Goal: Task Accomplishment & Management: Use online tool/utility

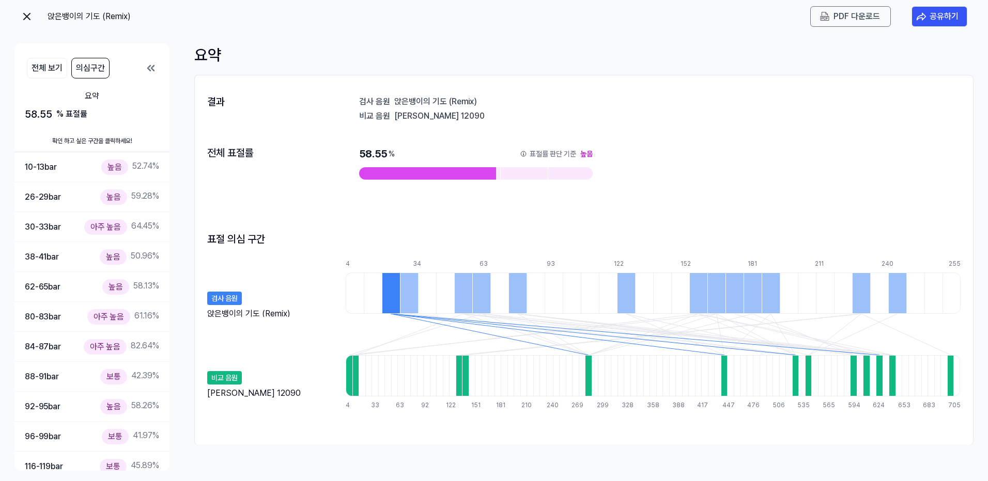
click at [27, 16] on img at bounding box center [27, 16] width 12 height 12
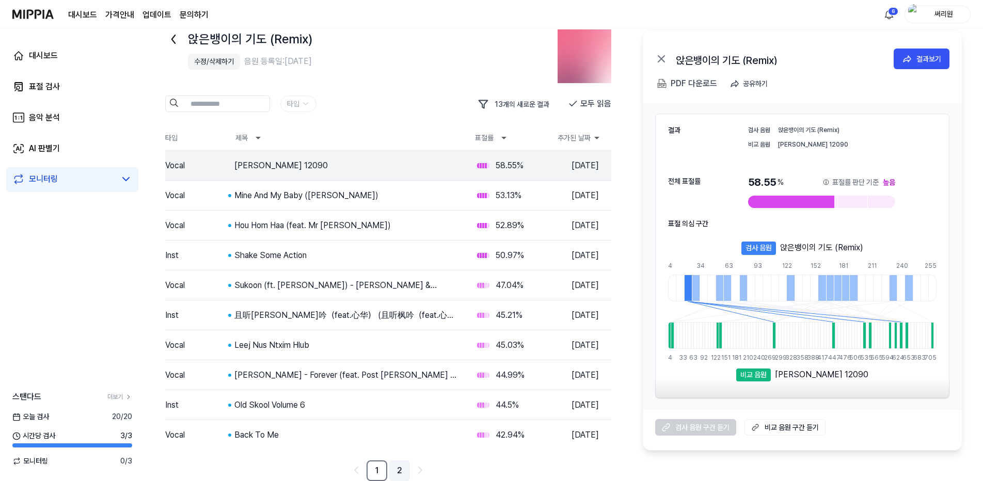
click at [403, 471] on link "2" at bounding box center [399, 471] width 21 height 21
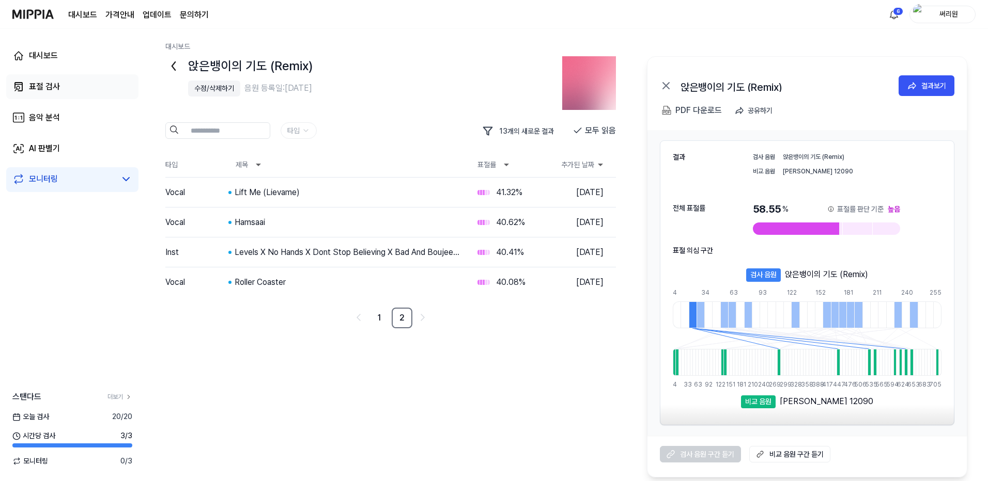
click at [50, 85] on div "표절 검사" at bounding box center [44, 87] width 31 height 12
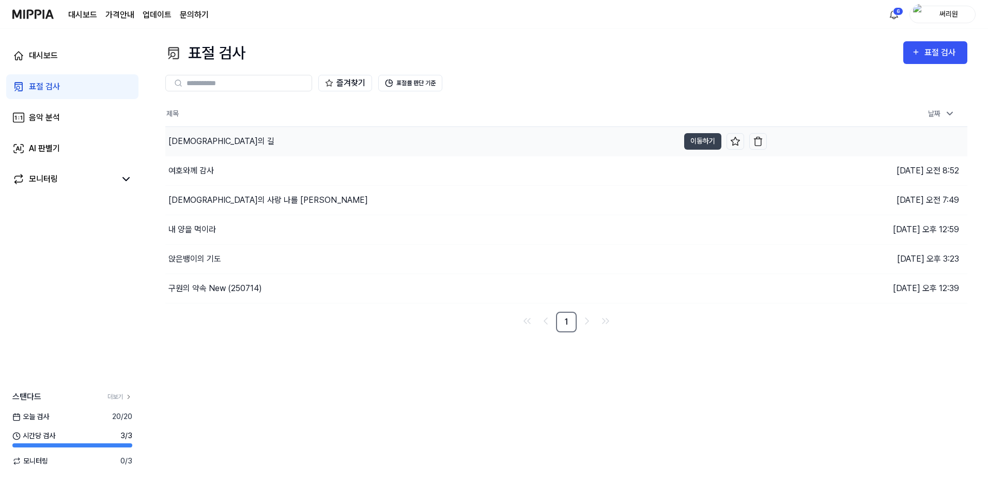
click at [188, 138] on div "[DEMOGRAPHIC_DATA]의 길" at bounding box center [221, 141] width 106 height 12
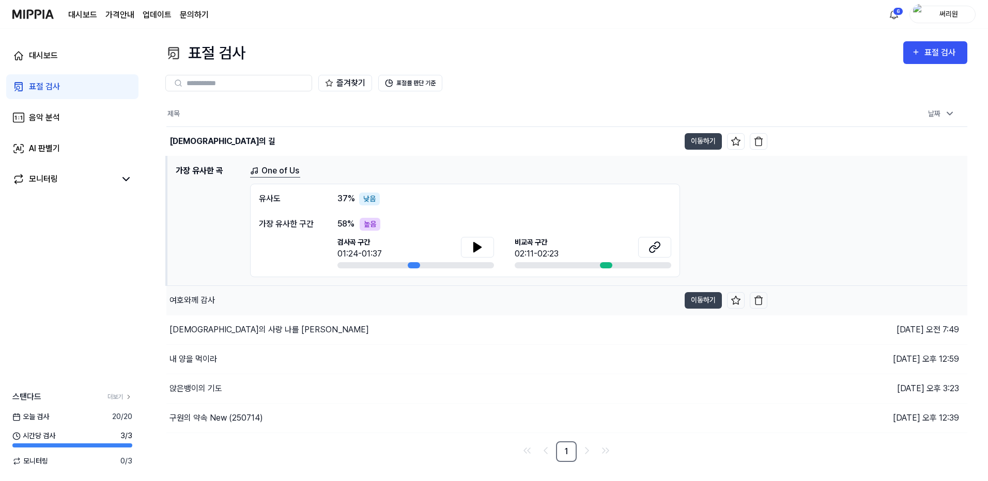
click at [194, 299] on div "여호와께 감사" at bounding box center [191, 300] width 45 height 12
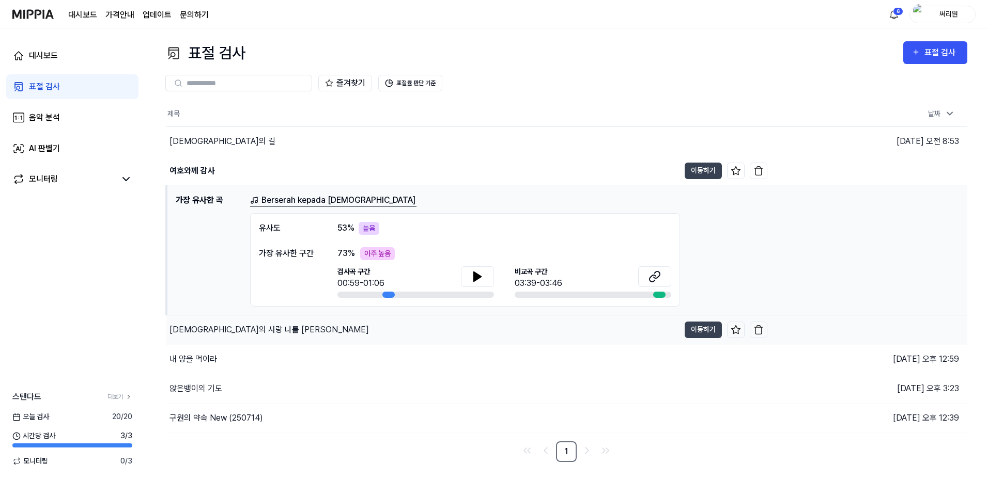
click at [213, 325] on div "[DEMOGRAPHIC_DATA]의 사랑 나를 [PERSON_NAME]" at bounding box center [268, 330] width 199 height 12
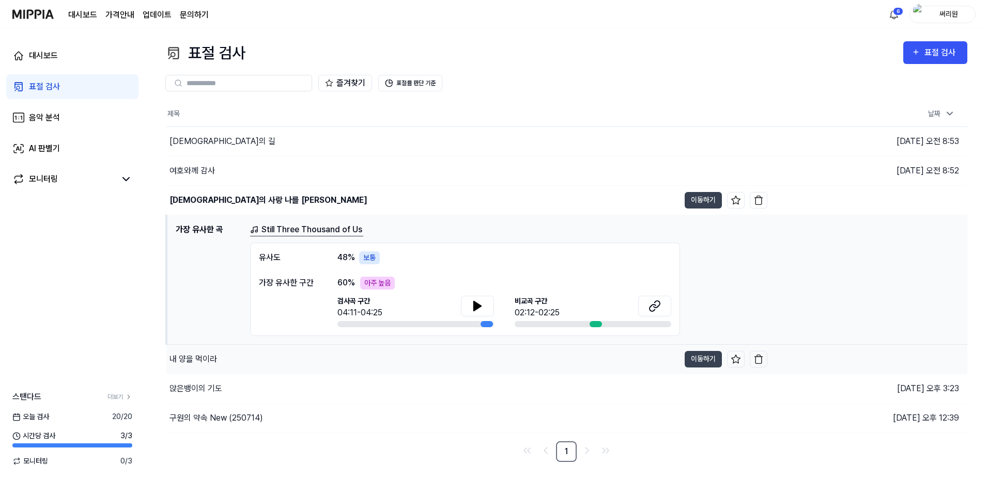
click at [207, 358] on div "내 양을 먹이라" at bounding box center [193, 359] width 48 height 12
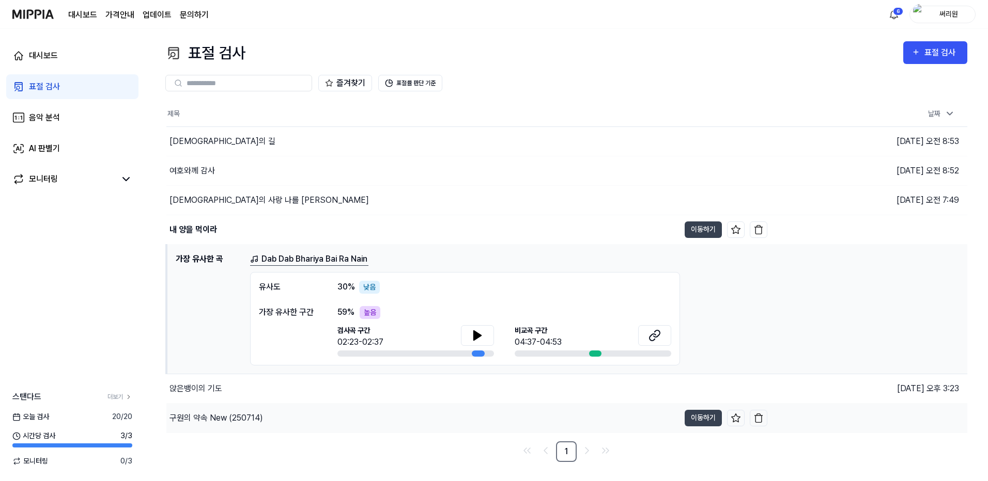
click at [217, 419] on div "구원의 약속 New (250714)" at bounding box center [215, 418] width 93 height 12
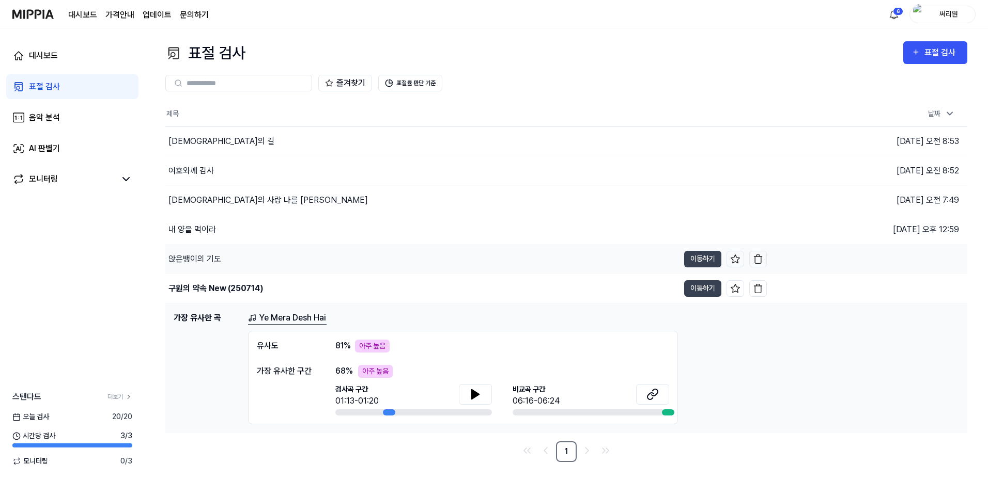
click at [199, 261] on div "앉은뱅이의 기도" at bounding box center [194, 259] width 53 height 12
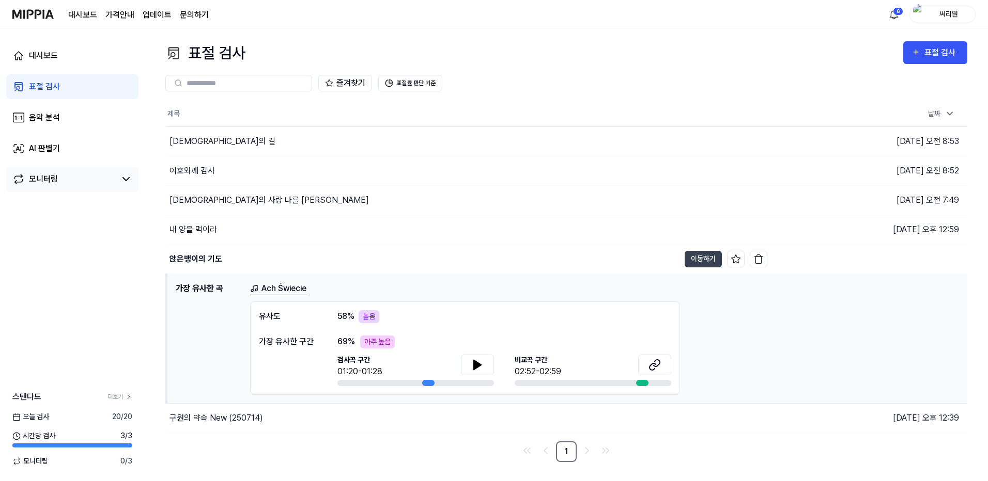
click at [52, 178] on div "모니터링" at bounding box center [43, 179] width 29 height 12
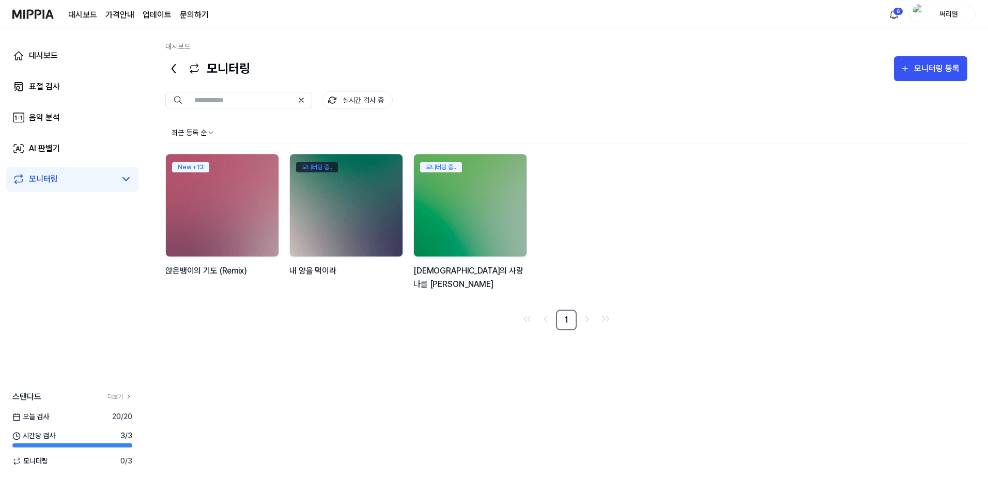
click at [326, 164] on div "모니터링 중.." at bounding box center [317, 167] width 42 height 10
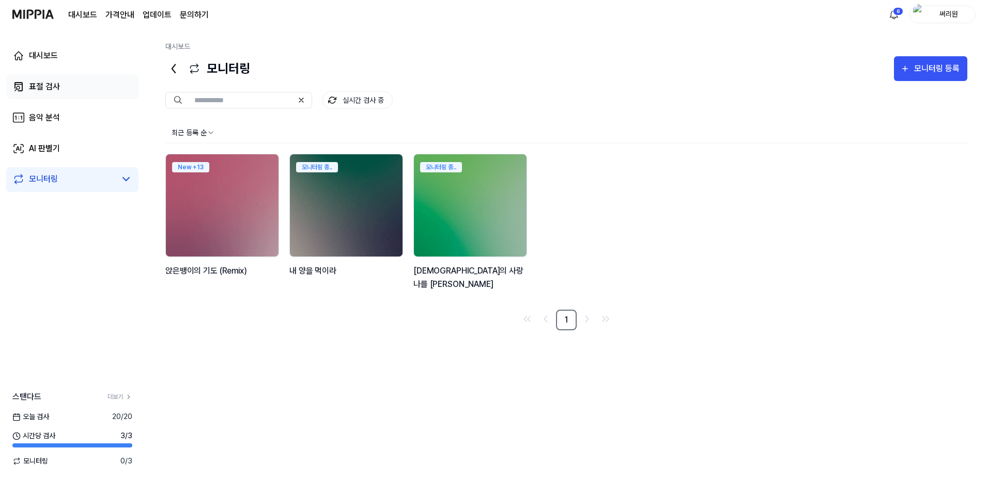
click at [53, 86] on div "표절 검사" at bounding box center [44, 87] width 31 height 12
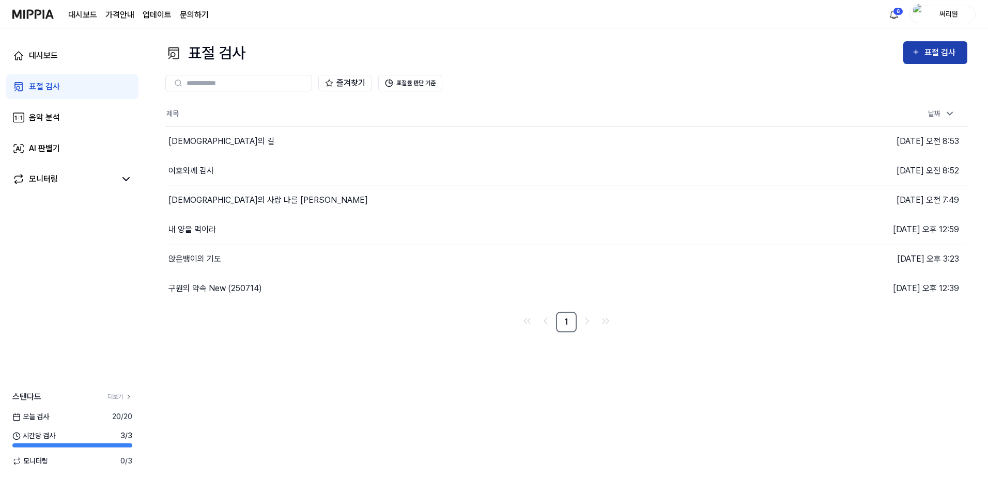
click at [936, 52] on div "표절 검사" at bounding box center [941, 52] width 35 height 13
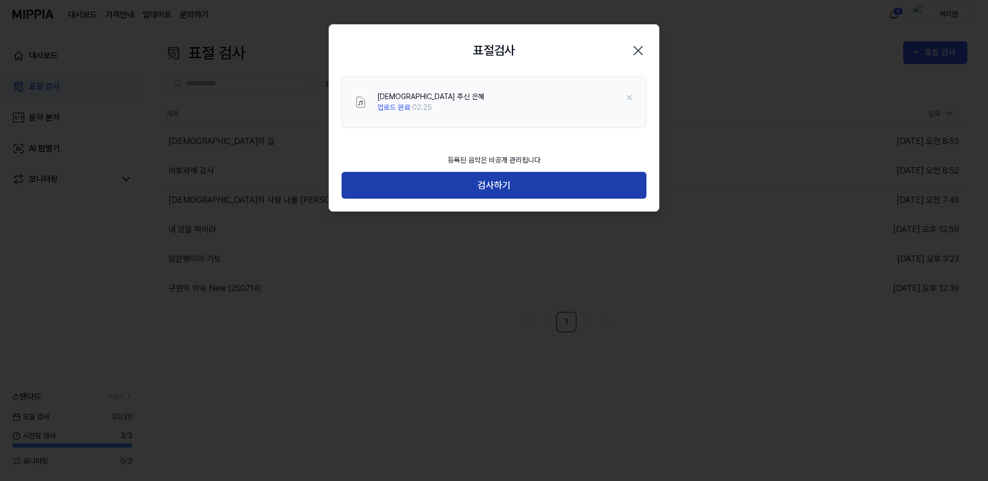
click at [492, 192] on button "검사하기" at bounding box center [493, 185] width 305 height 27
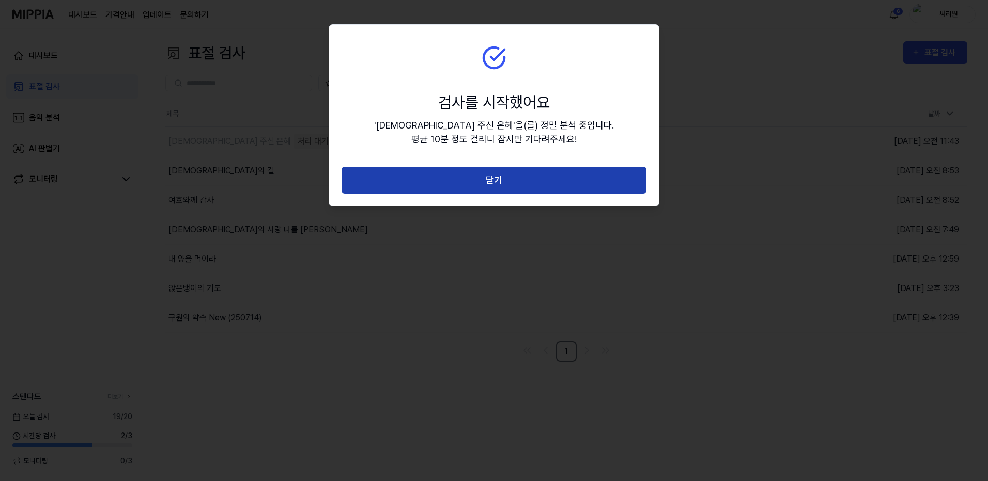
click at [511, 183] on button "닫기" at bounding box center [493, 180] width 305 height 27
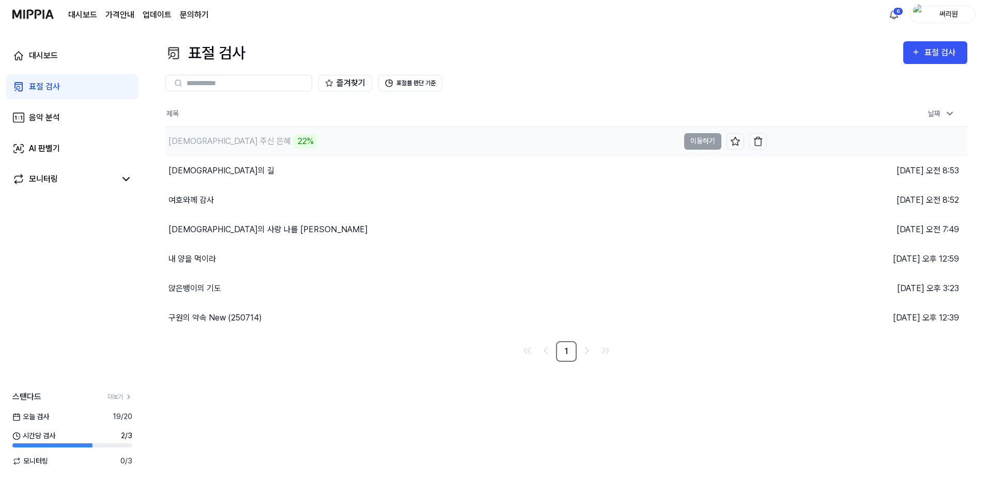
click at [190, 144] on div "[DEMOGRAPHIC_DATA] 주신 은혜" at bounding box center [229, 141] width 122 height 12
click at [208, 142] on div "[DEMOGRAPHIC_DATA] 주신 은혜" at bounding box center [229, 141] width 122 height 12
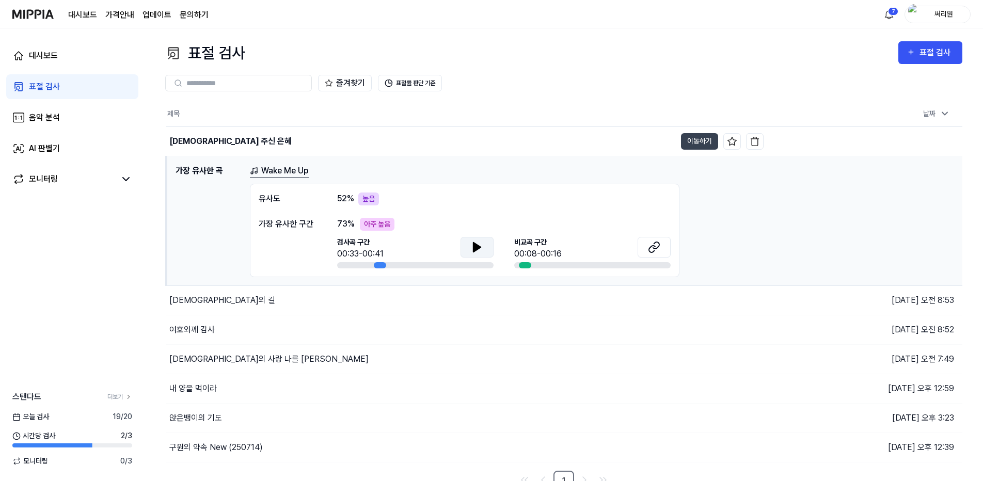
click at [477, 247] on icon at bounding box center [477, 247] width 7 height 9
click at [658, 243] on icon at bounding box center [654, 247] width 12 height 12
click at [40, 86] on div "표절 검사" at bounding box center [44, 87] width 31 height 12
click at [60, 54] on link "대시보드" at bounding box center [72, 55] width 132 height 25
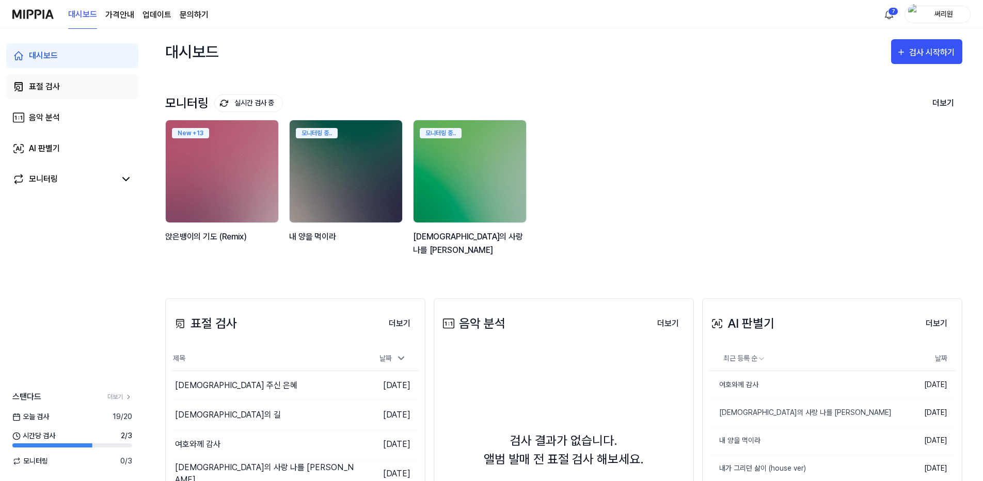
click at [50, 83] on div "표절 검사" at bounding box center [44, 87] width 31 height 12
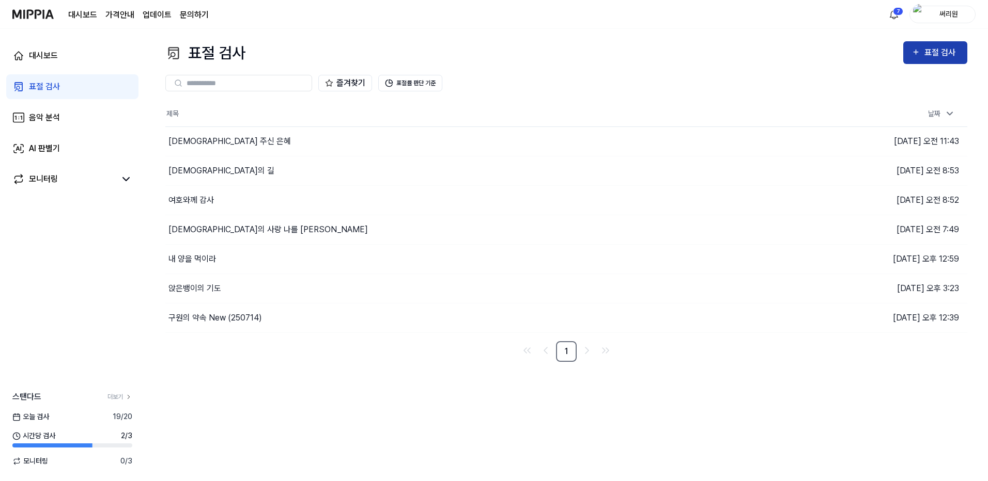
click at [928, 49] on div "표절 검사" at bounding box center [941, 52] width 35 height 13
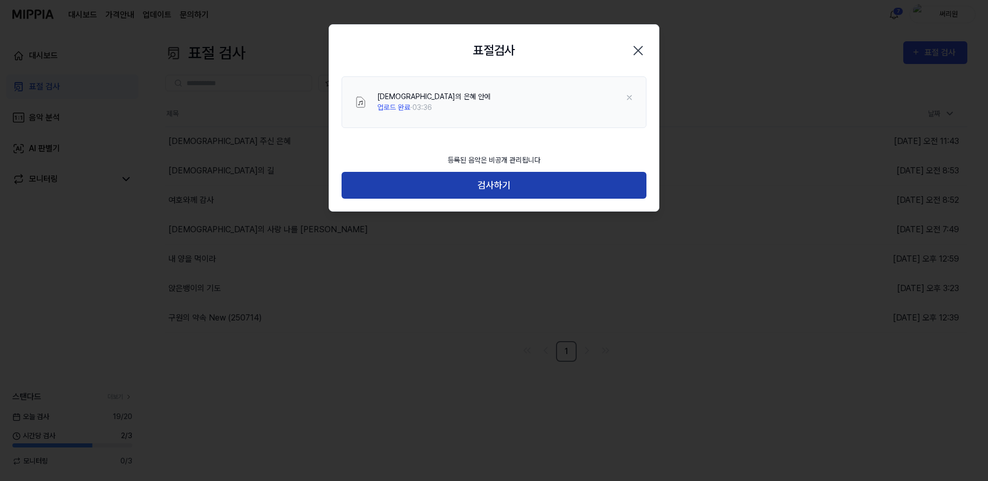
click at [496, 183] on button "검사하기" at bounding box center [493, 185] width 305 height 27
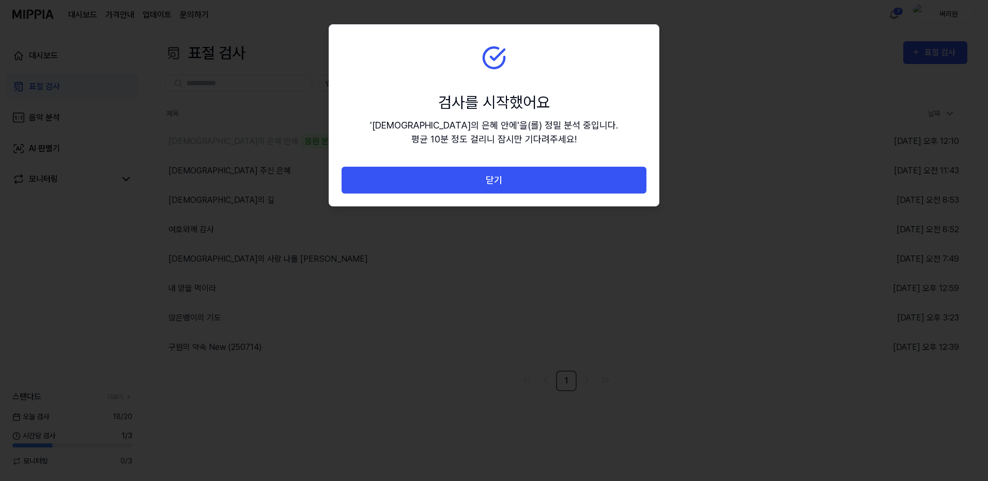
click at [496, 183] on button "닫기" at bounding box center [493, 180] width 305 height 27
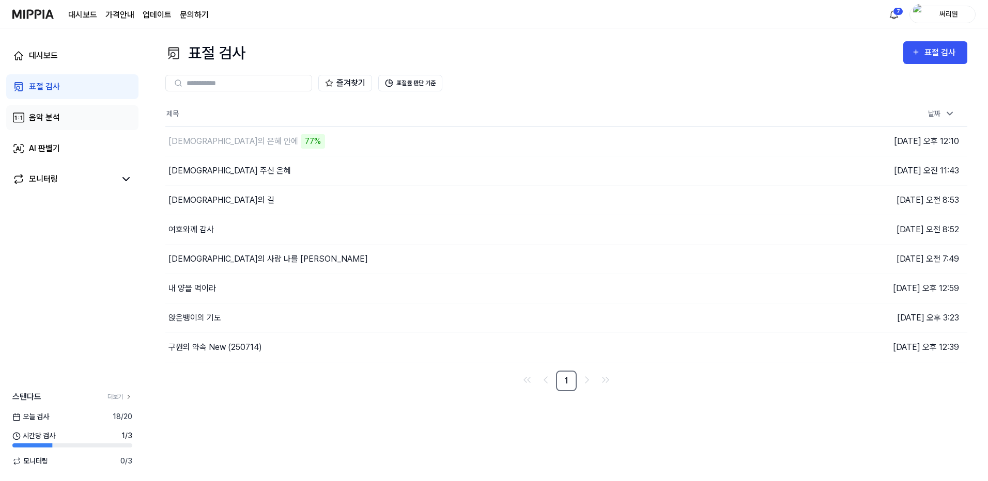
click at [43, 118] on div "음악 분석" at bounding box center [44, 118] width 31 height 12
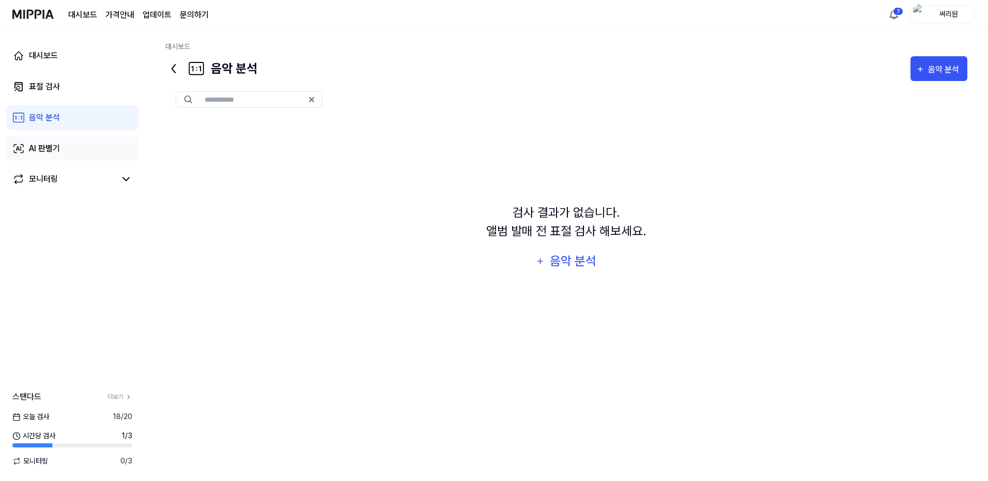
click at [46, 154] on div "AI 판별기" at bounding box center [44, 149] width 31 height 12
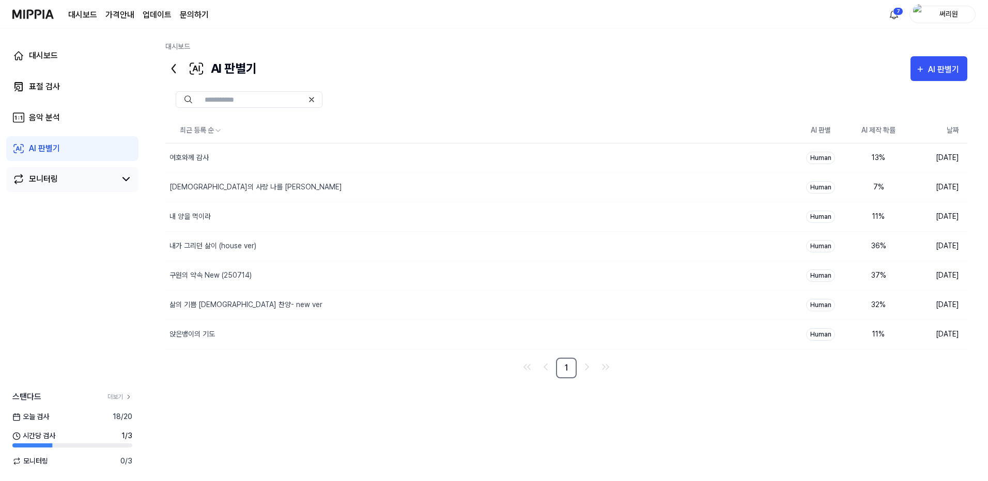
click at [34, 182] on div "모니터링" at bounding box center [43, 179] width 29 height 12
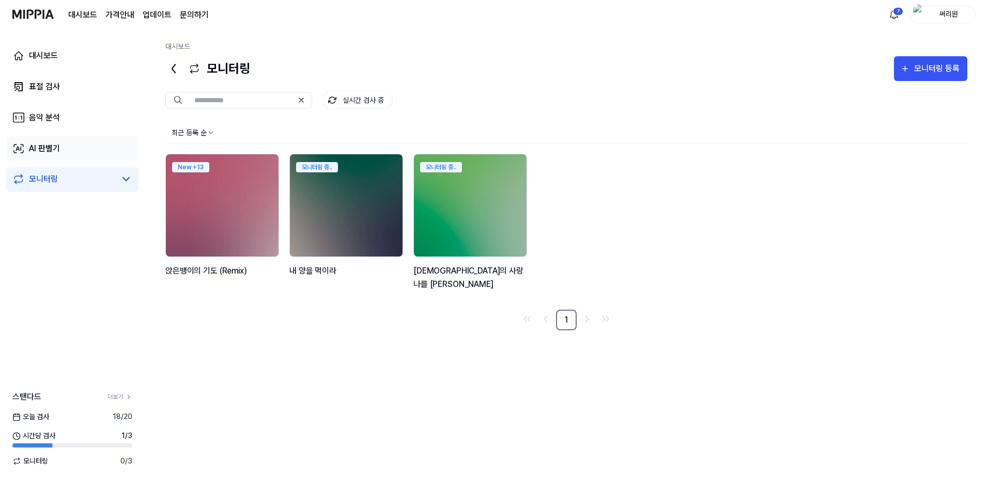
click at [51, 148] on div "AI 판별기" at bounding box center [44, 149] width 31 height 12
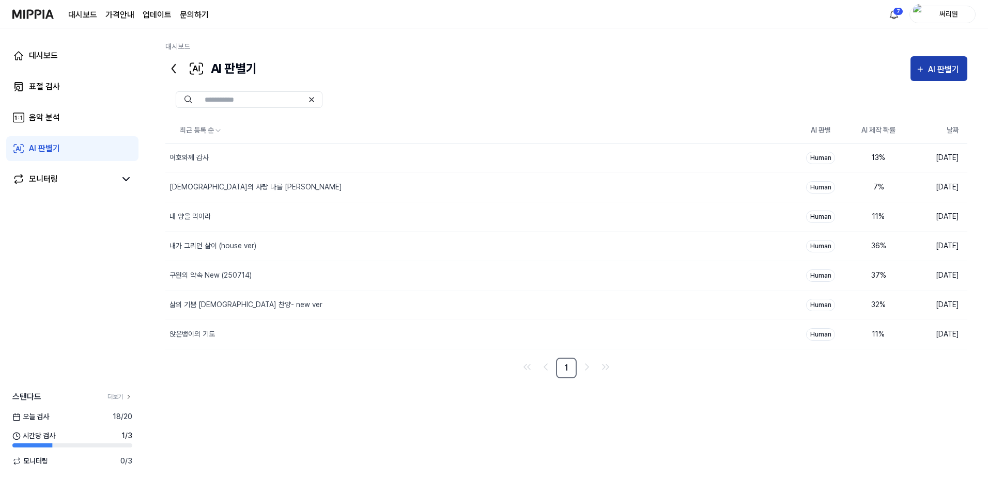
click at [937, 70] on div "AI 판별기" at bounding box center [945, 69] width 34 height 13
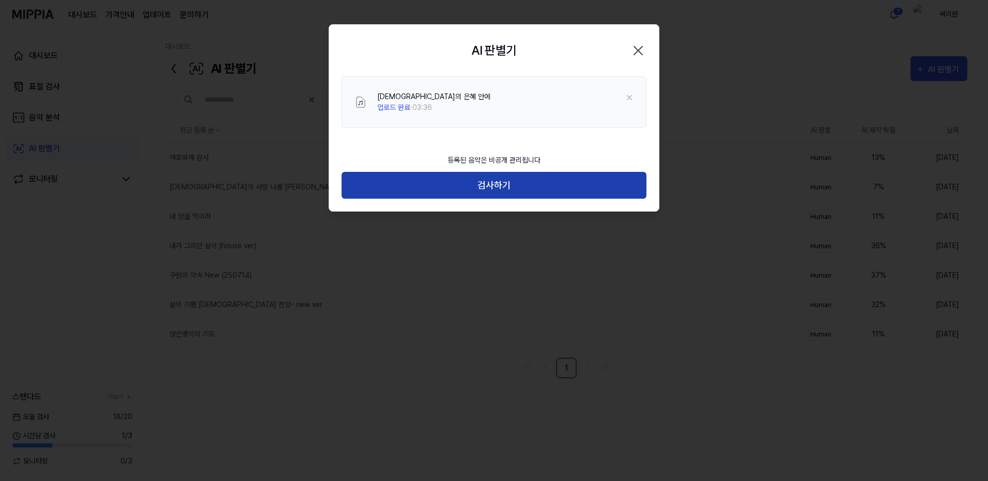
click at [496, 184] on button "검사하기" at bounding box center [493, 185] width 305 height 27
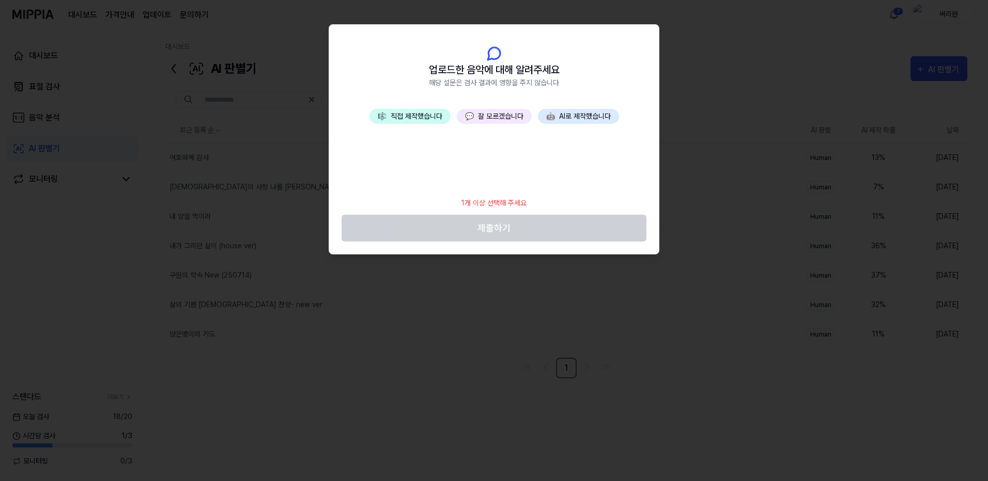
click at [487, 115] on button "💬 잘 모르겠습니다" at bounding box center [494, 116] width 75 height 15
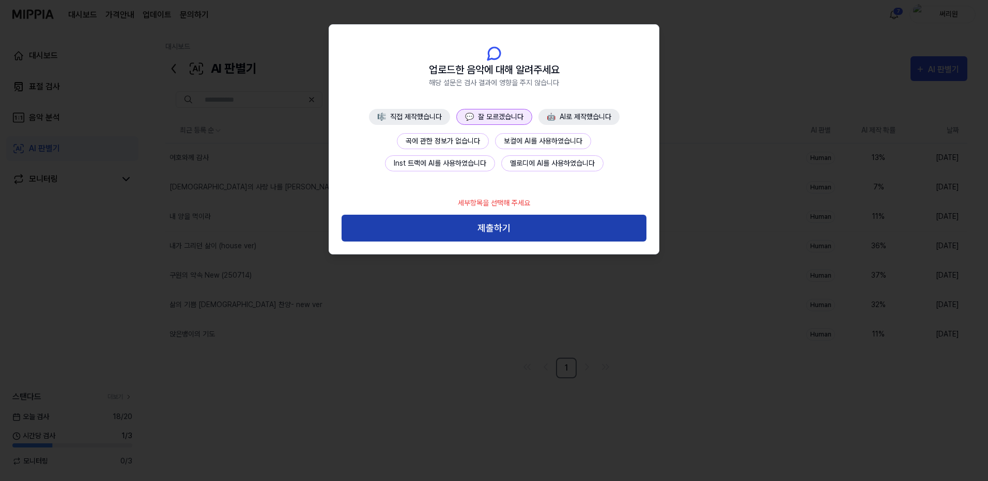
click at [515, 224] on button "제출하기" at bounding box center [493, 228] width 305 height 27
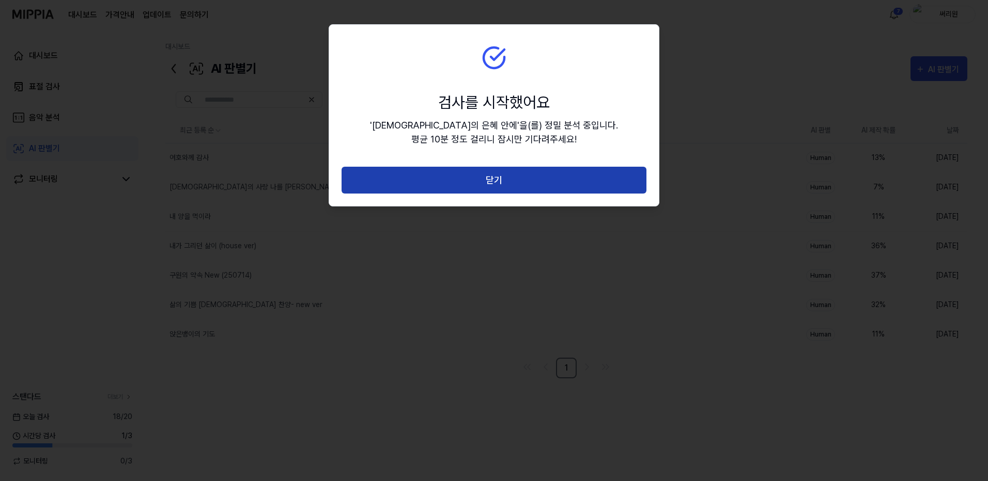
click at [506, 184] on button "닫기" at bounding box center [493, 180] width 305 height 27
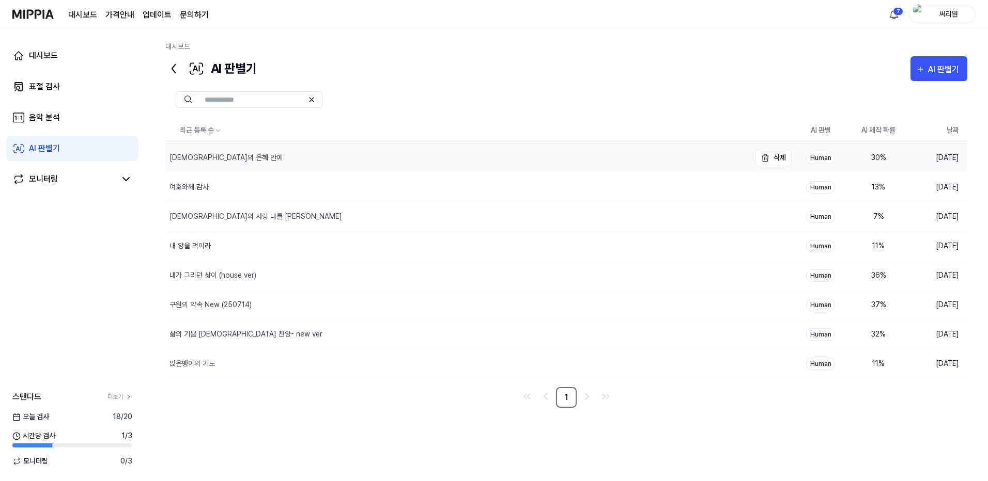
click at [191, 156] on div "[DEMOGRAPHIC_DATA]의 은혜 안에" at bounding box center [225, 157] width 113 height 11
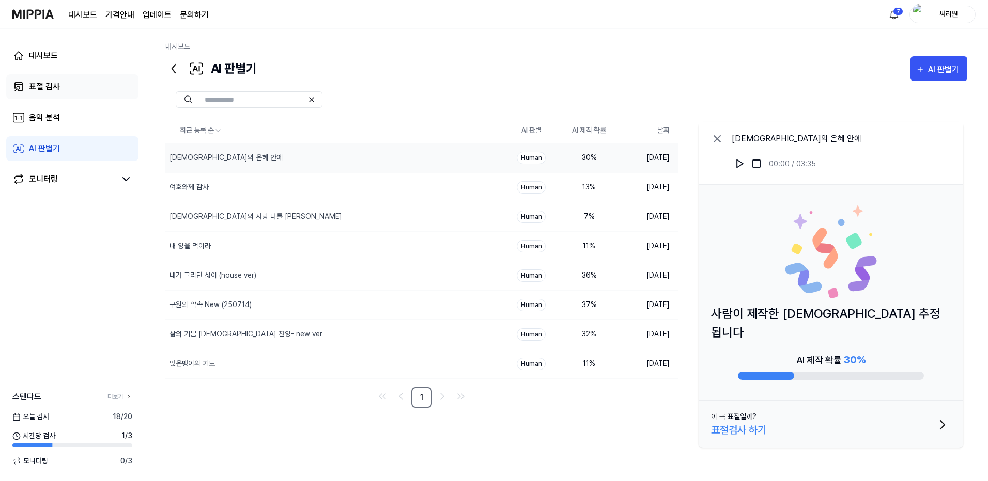
click at [42, 85] on div "표절 검사" at bounding box center [44, 87] width 31 height 12
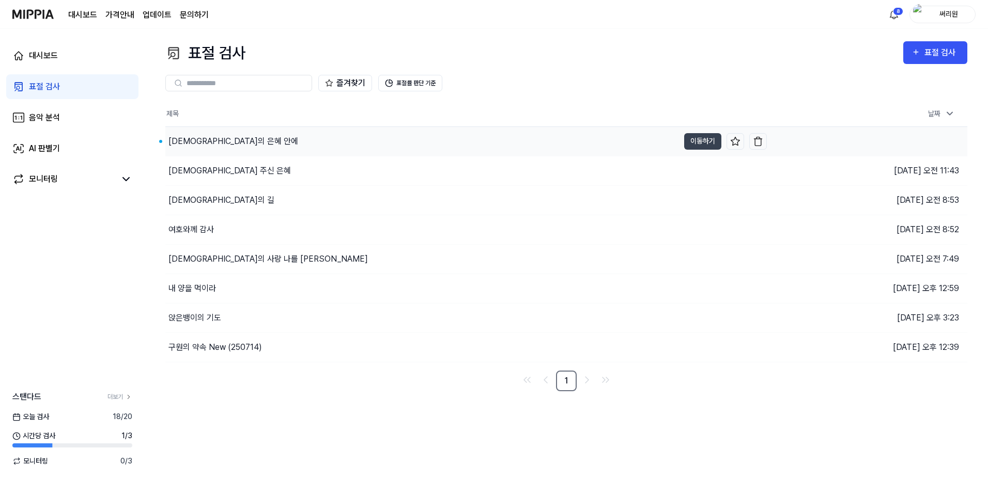
click at [167, 142] on div "[DEMOGRAPHIC_DATA]의 은혜 안에" at bounding box center [231, 141] width 133 height 12
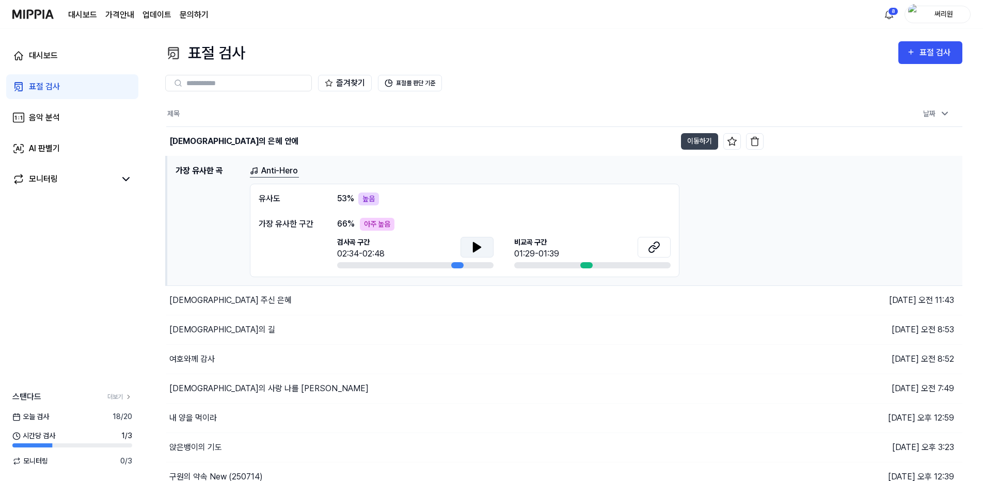
click at [477, 248] on icon at bounding box center [477, 247] width 7 height 9
click at [655, 246] on icon at bounding box center [654, 247] width 12 height 12
click at [481, 242] on icon at bounding box center [477, 247] width 12 height 12
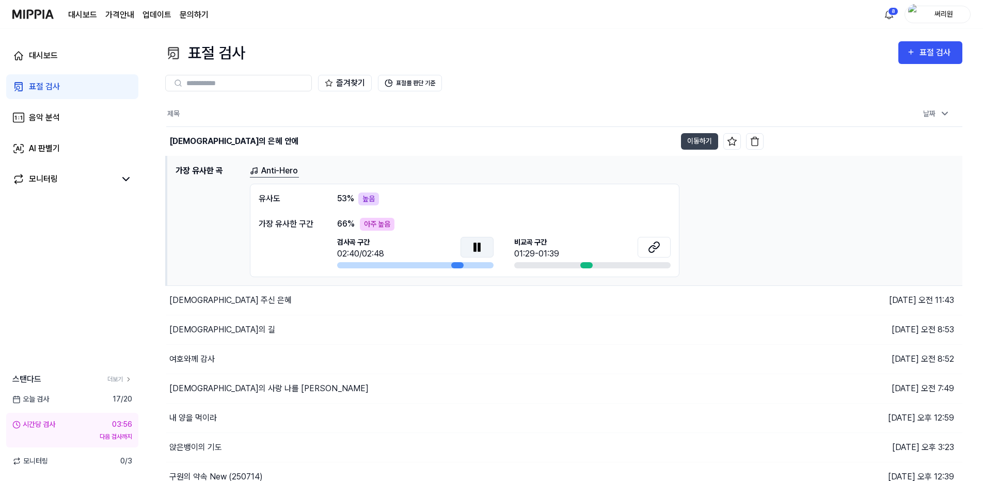
click at [482, 242] on icon at bounding box center [477, 247] width 12 height 12
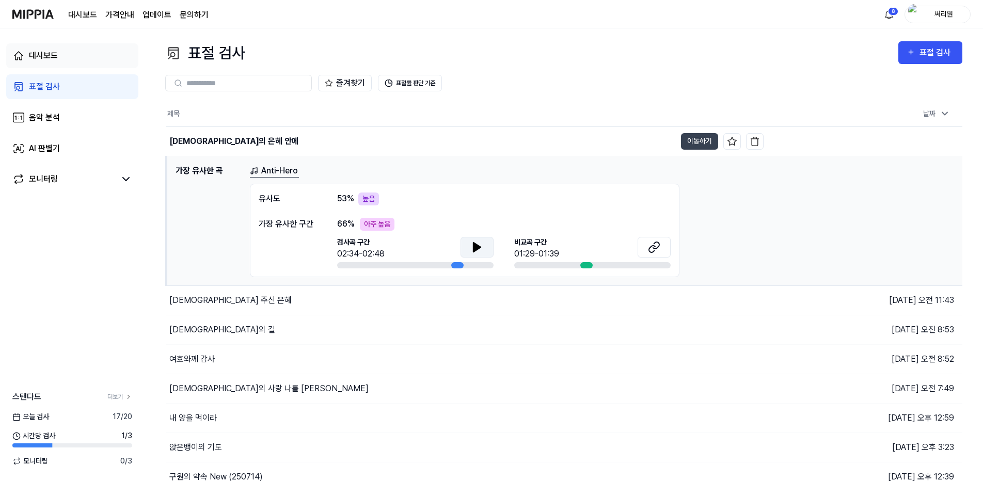
click at [49, 53] on div "대시보드" at bounding box center [43, 56] width 29 height 12
